Goal: Task Accomplishment & Management: Manage account settings

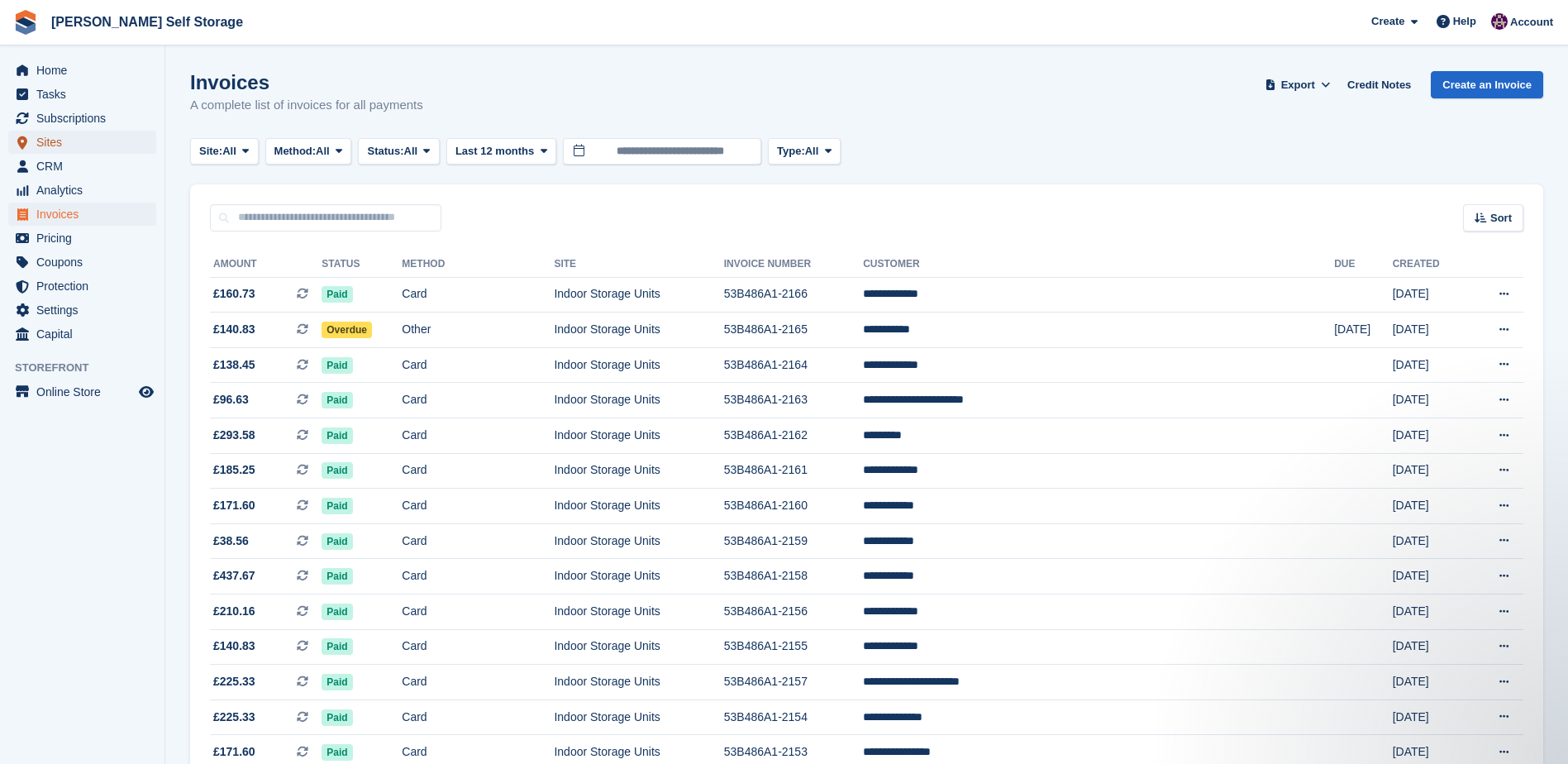
click at [44, 141] on span "Sites" at bounding box center [86, 142] width 99 height 23
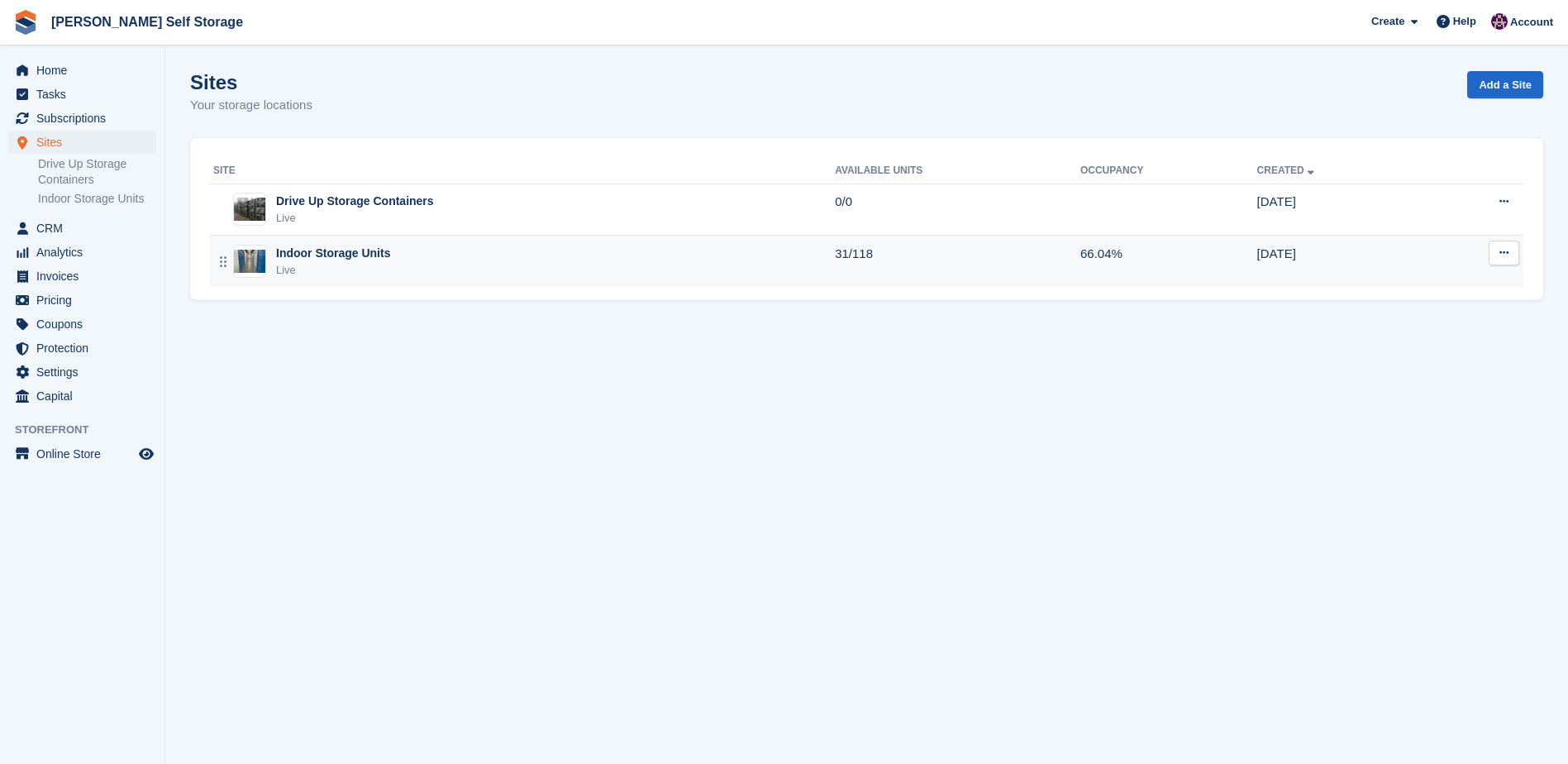
click at [312, 249] on div "Indoor Storage Units" at bounding box center [333, 253] width 114 height 17
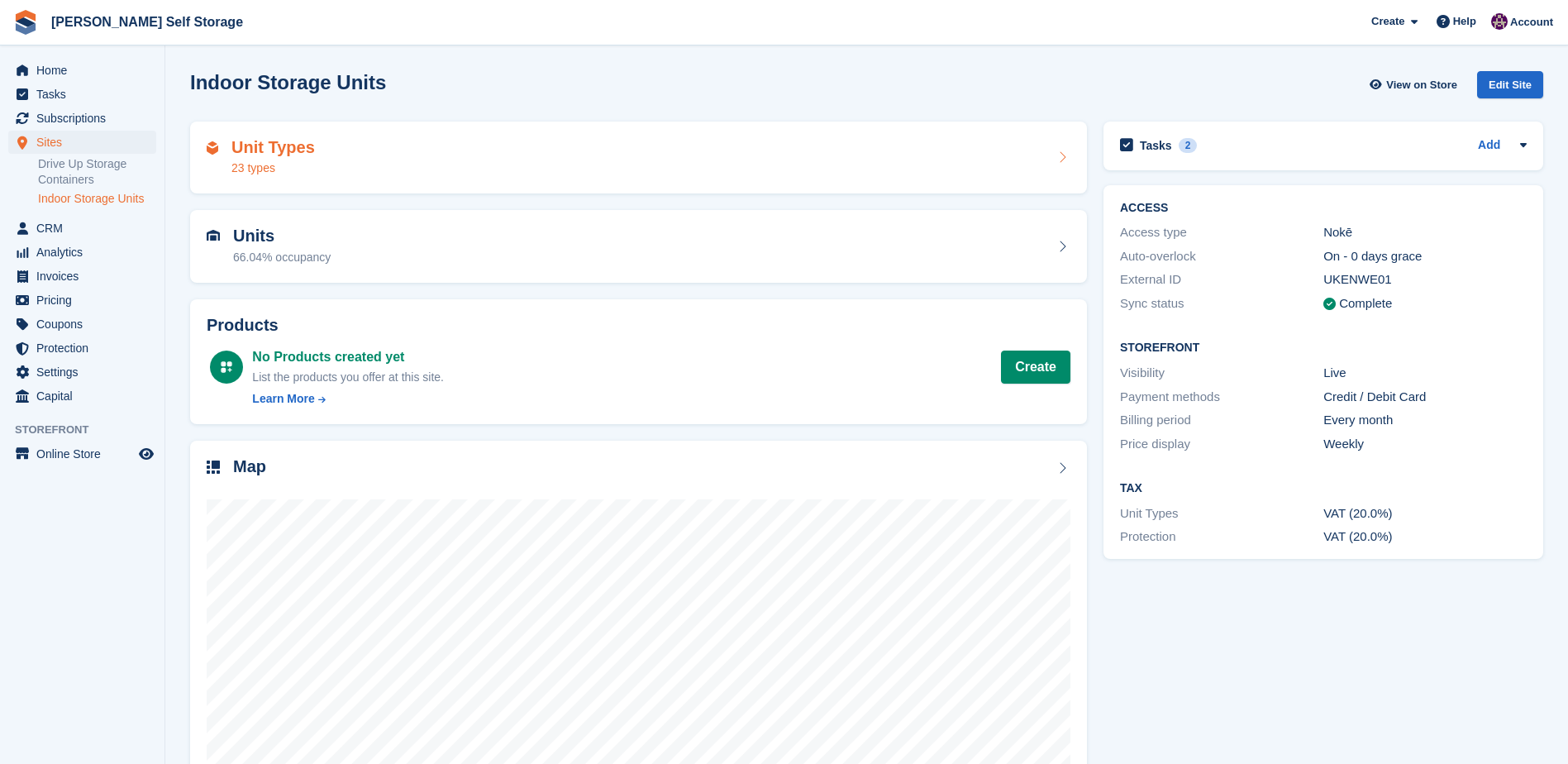
click at [236, 155] on h2 "Unit Types" at bounding box center [273, 147] width 84 height 19
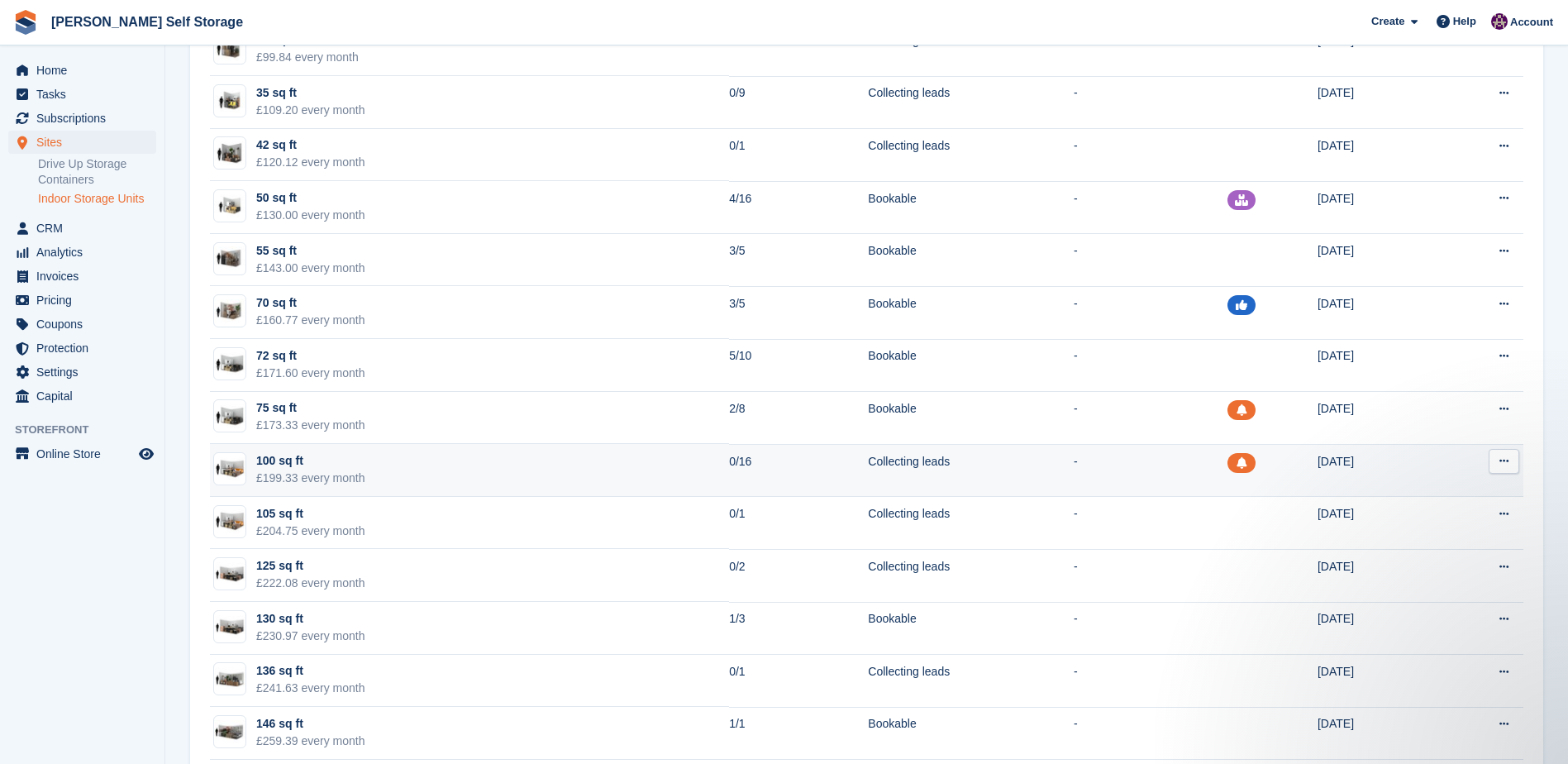
scroll to position [496, 0]
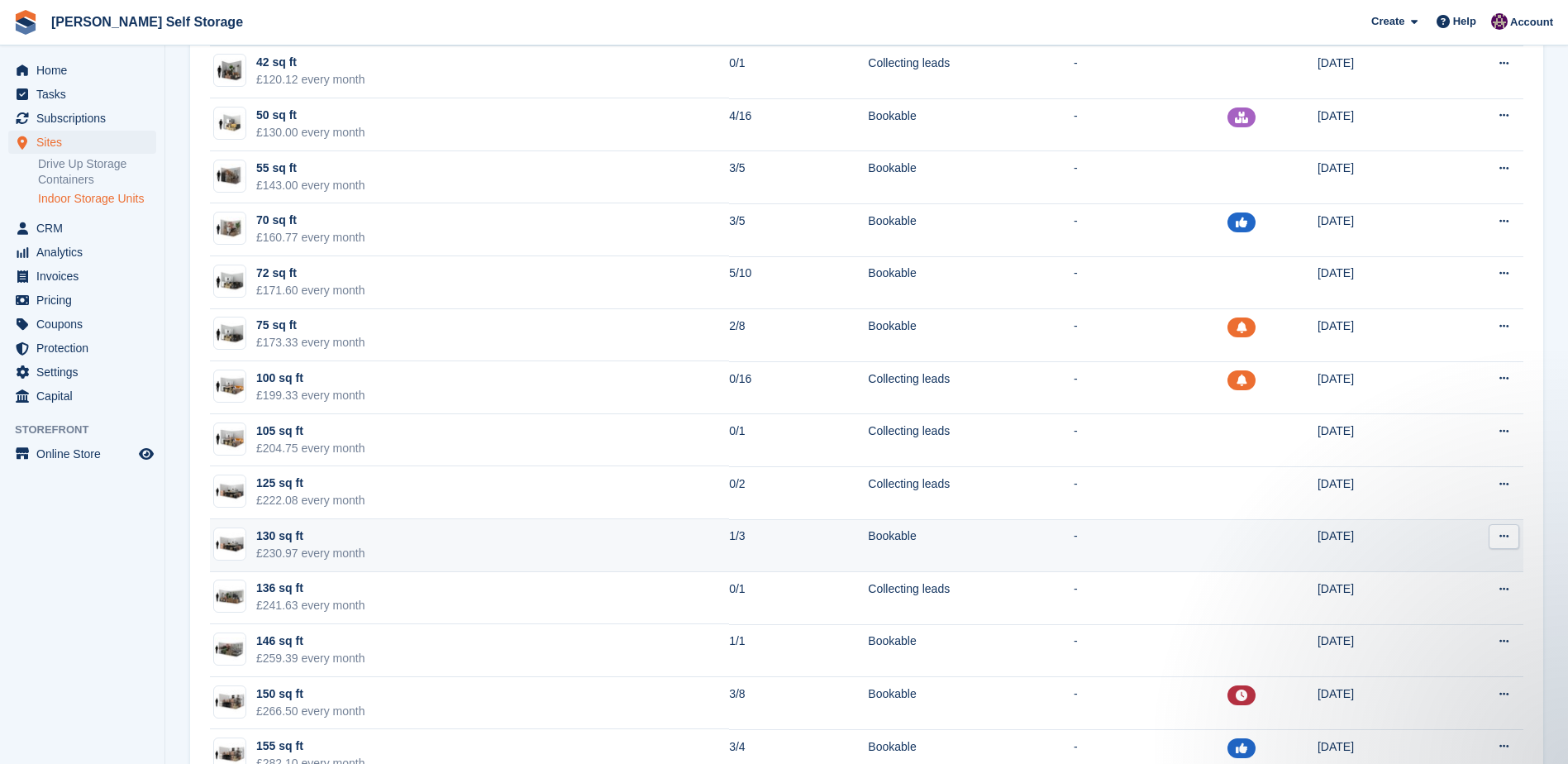
click at [301, 539] on div "130 sq ft" at bounding box center [310, 536] width 109 height 17
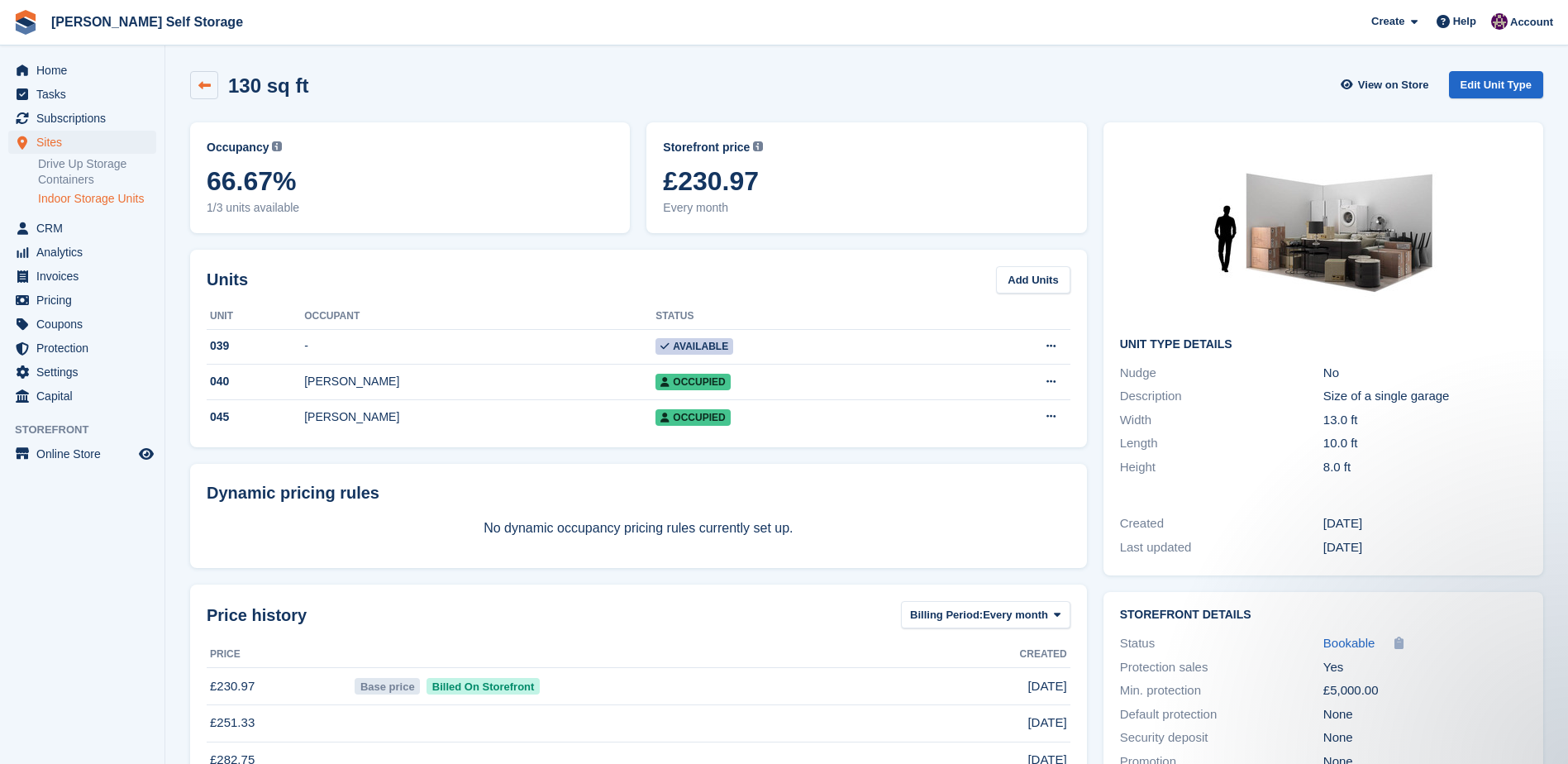
click at [208, 83] on icon at bounding box center [204, 85] width 13 height 13
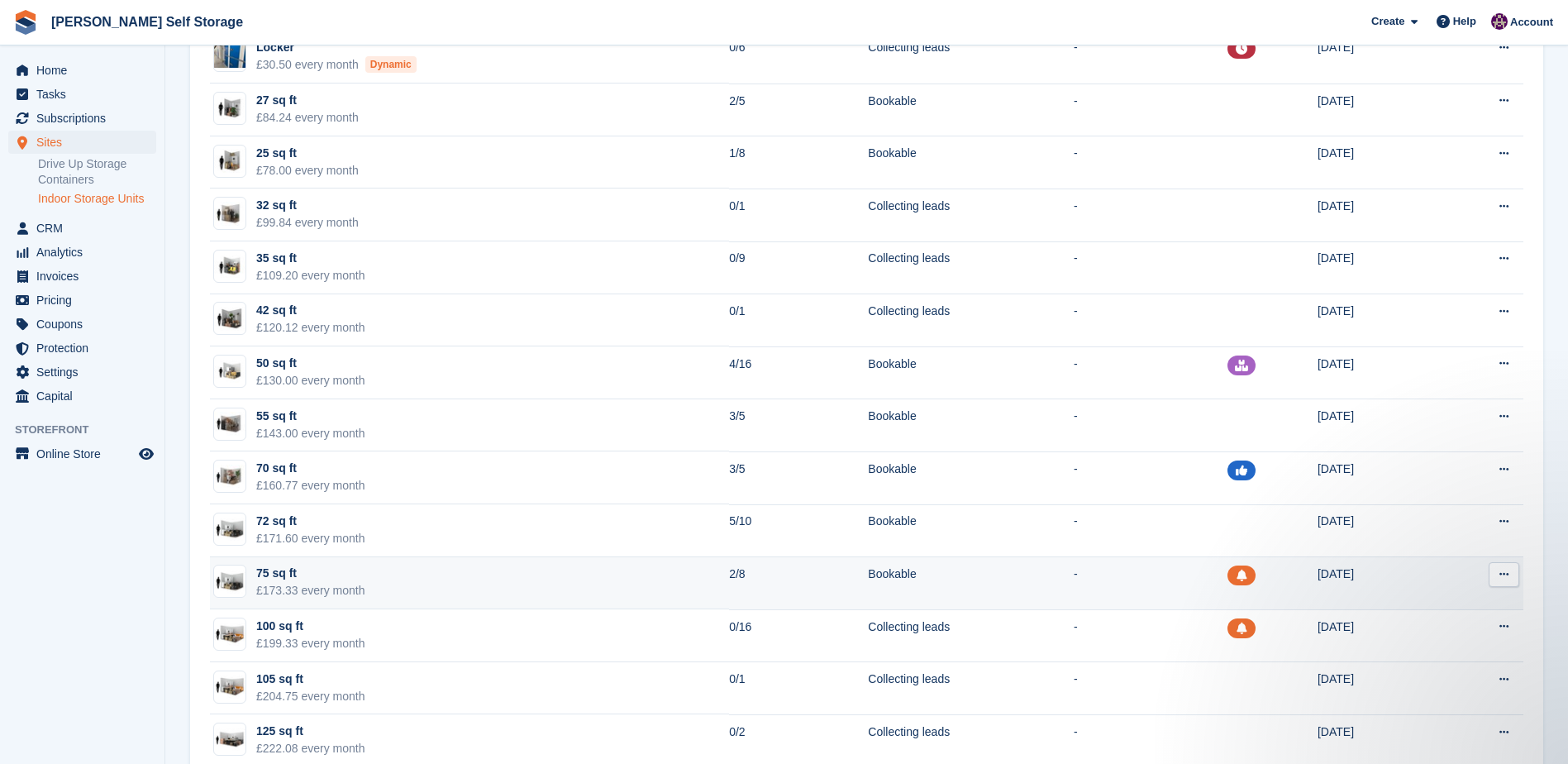
click at [274, 583] on div "£173.33 every month" at bounding box center [310, 591] width 109 height 17
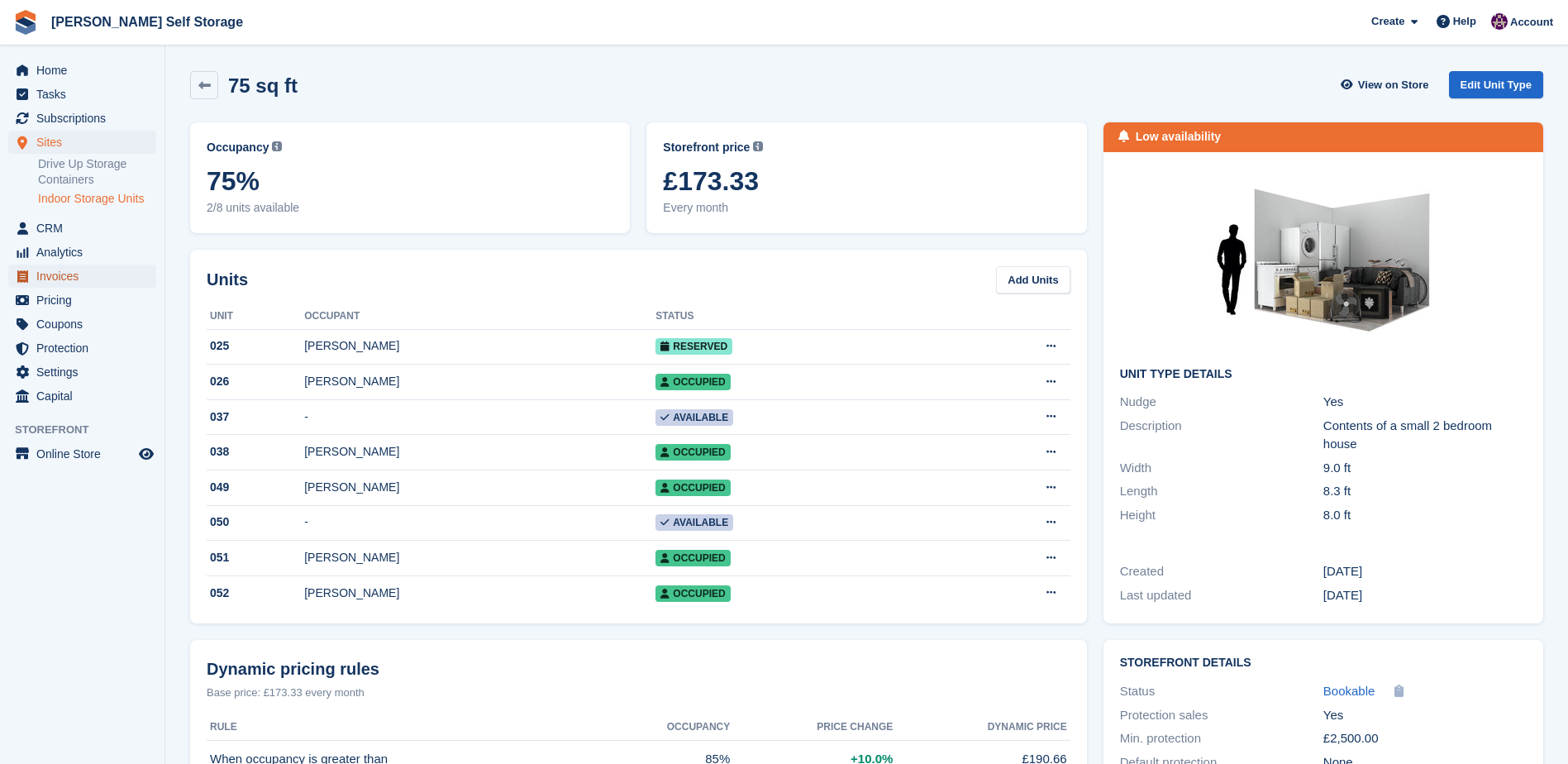
click at [51, 274] on span "Invoices" at bounding box center [86, 276] width 99 height 23
click at [51, 273] on span "Invoices" at bounding box center [86, 276] width 99 height 23
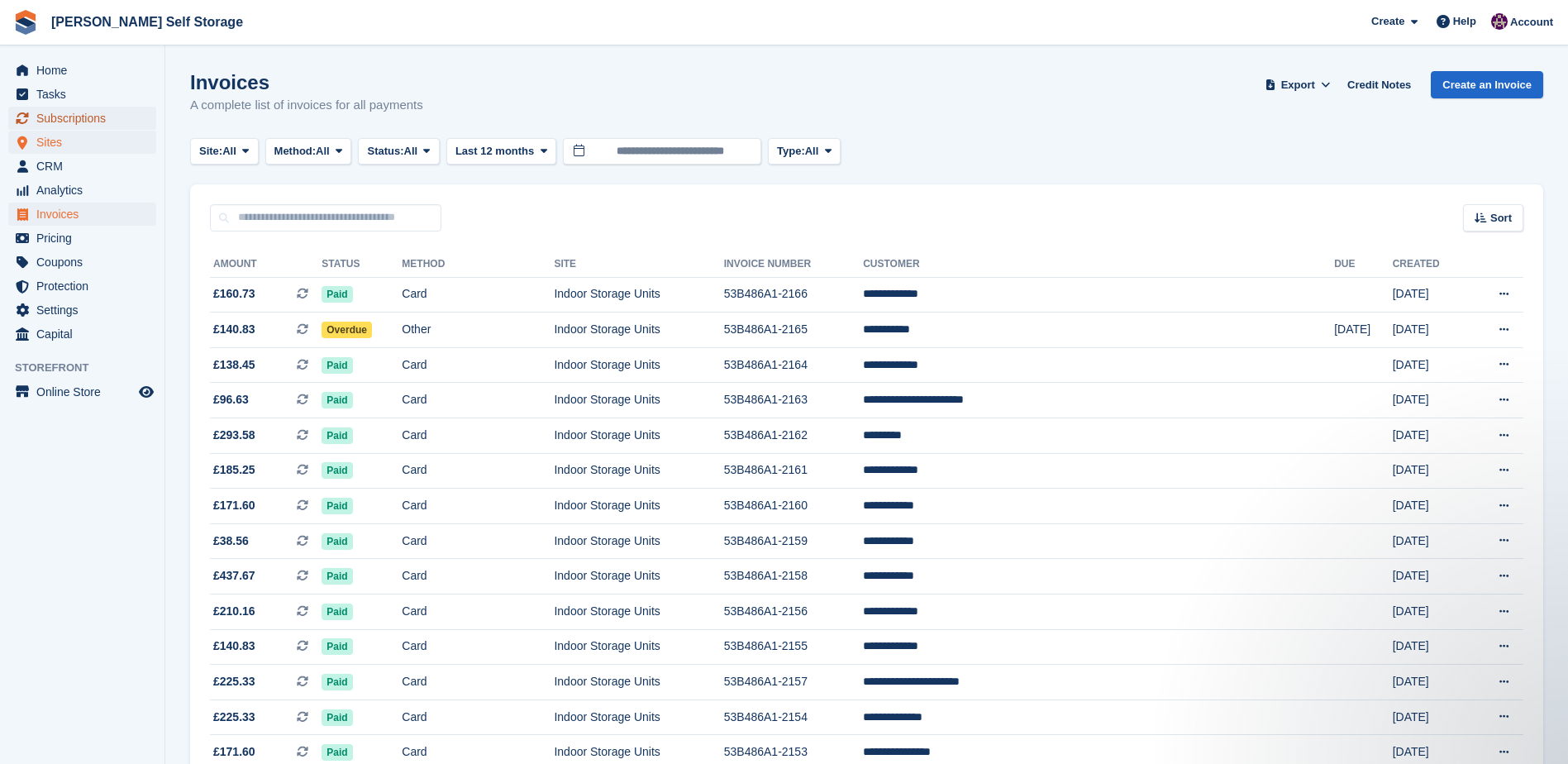
drag, startPoint x: 78, startPoint y: 119, endPoint x: 105, endPoint y: 143, distance: 36.1
click at [78, 119] on span "Subscriptions" at bounding box center [86, 118] width 99 height 23
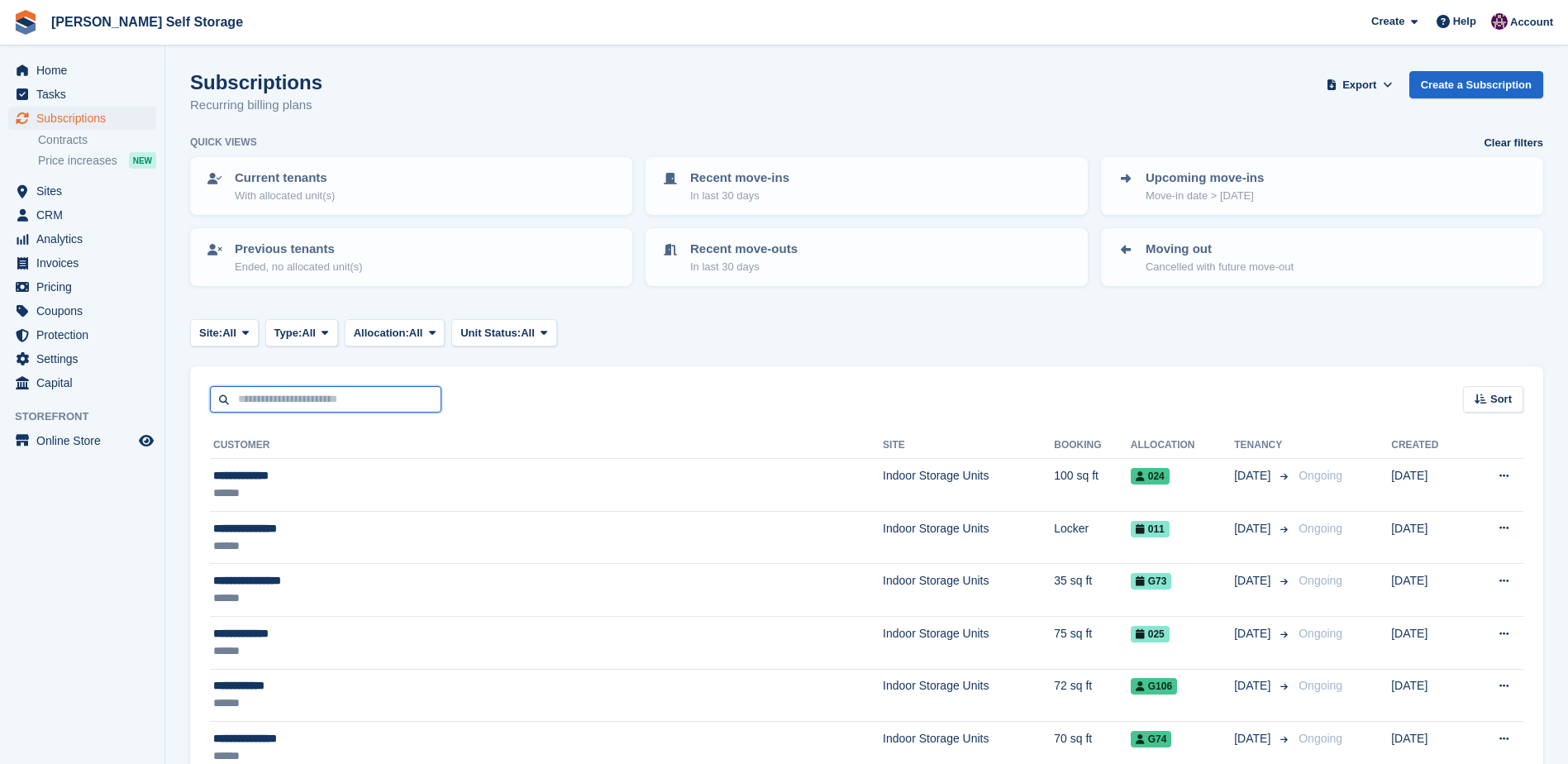
click at [266, 401] on input "text" at bounding box center [325, 399] width 232 height 27
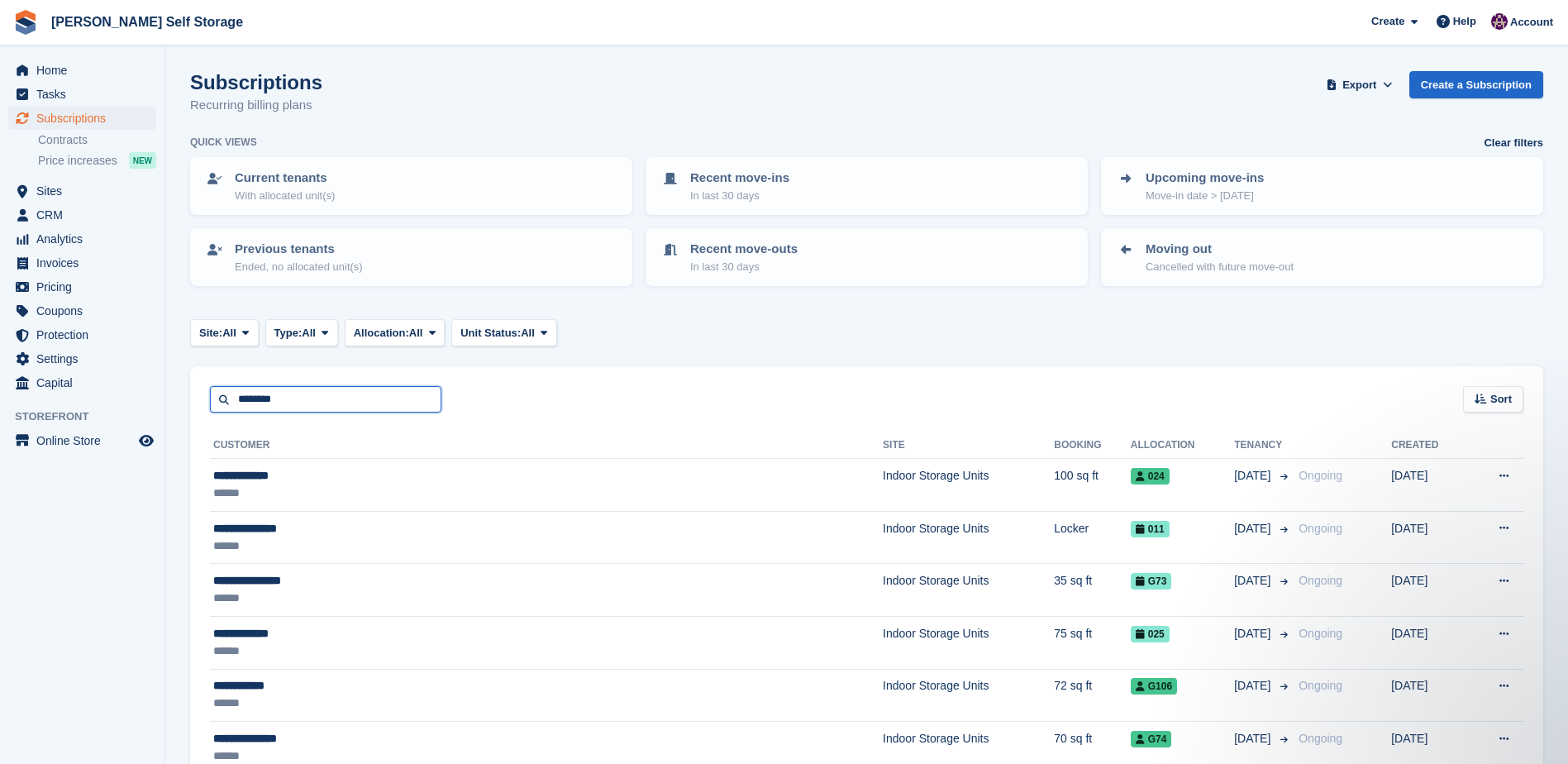
type input "********"
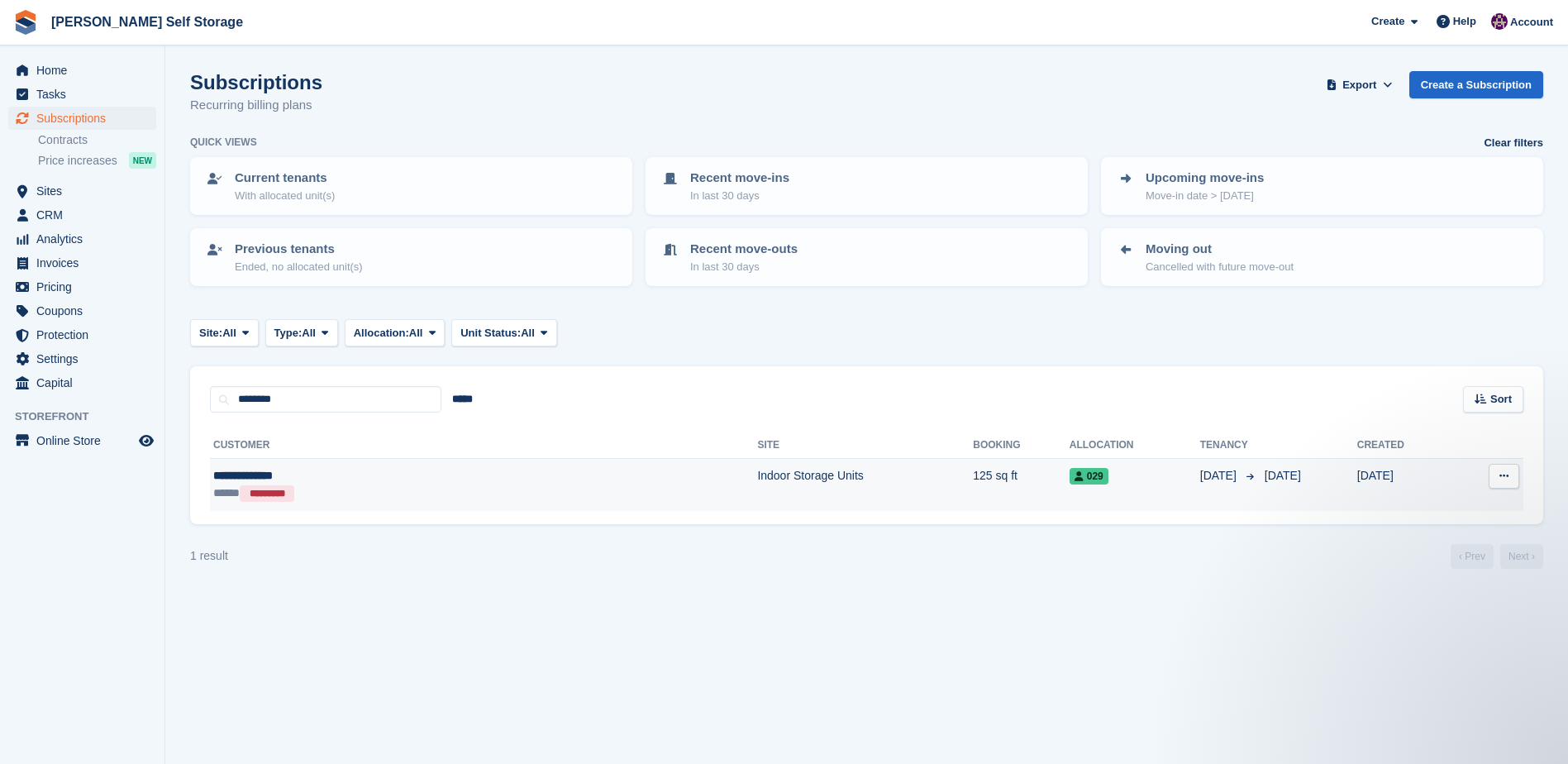
click at [238, 471] on div "**********" at bounding box center [346, 475] width 266 height 17
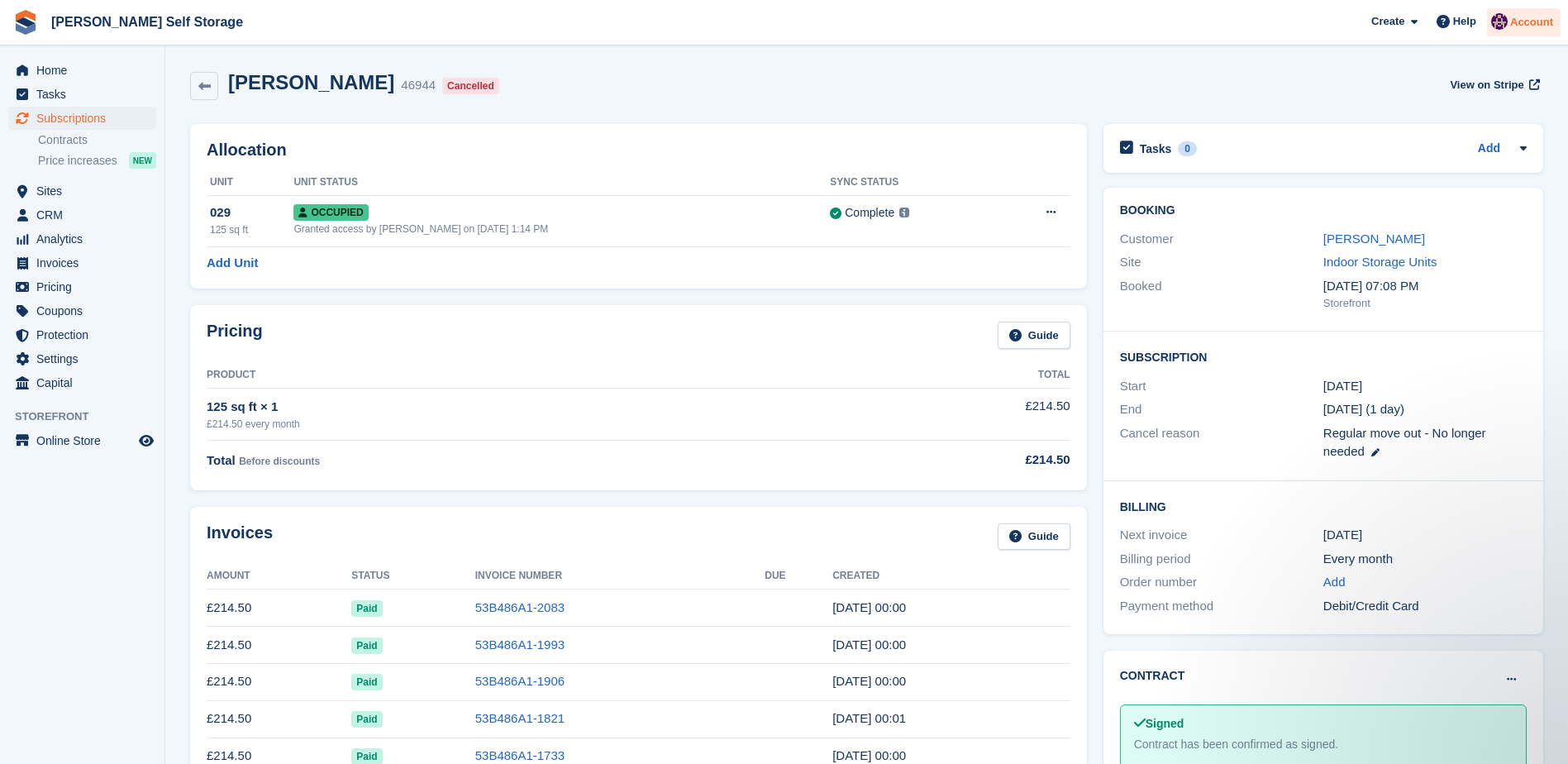
click at [1503, 23] on img at bounding box center [1499, 21] width 16 height 16
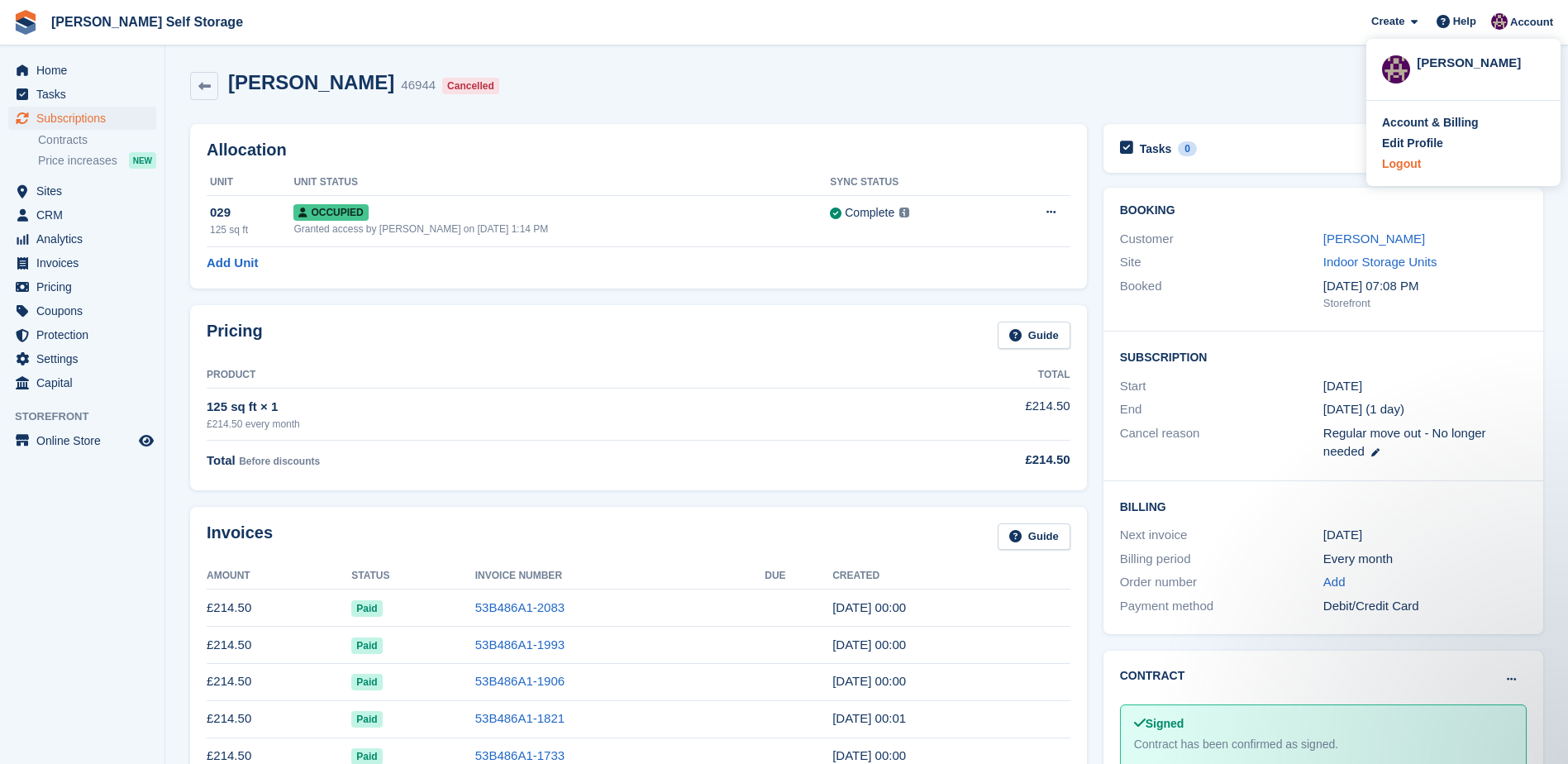
click at [1411, 162] on div "Logout" at bounding box center [1401, 164] width 38 height 17
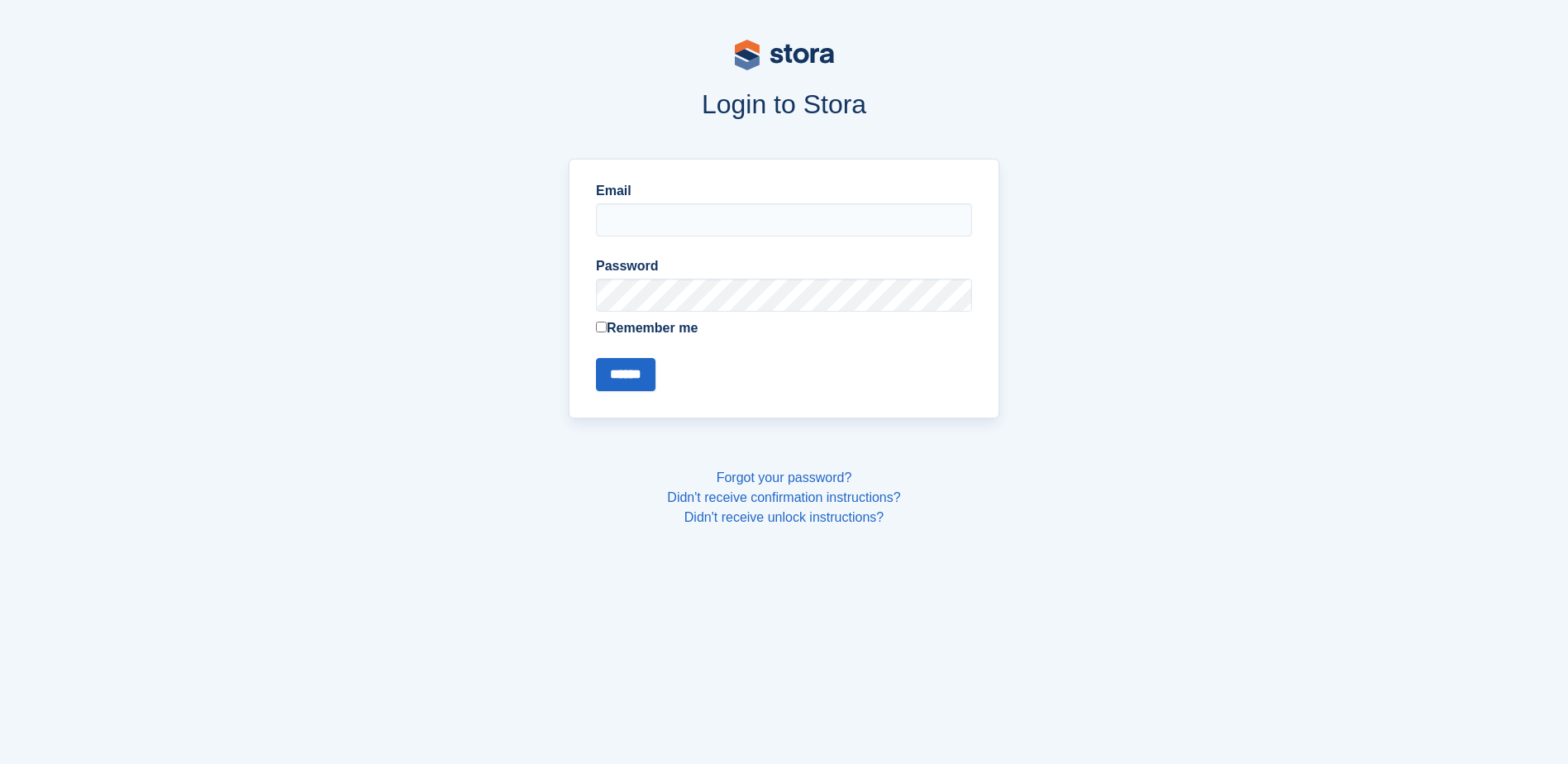
type input "**********"
